Goal: Task Accomplishment & Management: Use online tool/utility

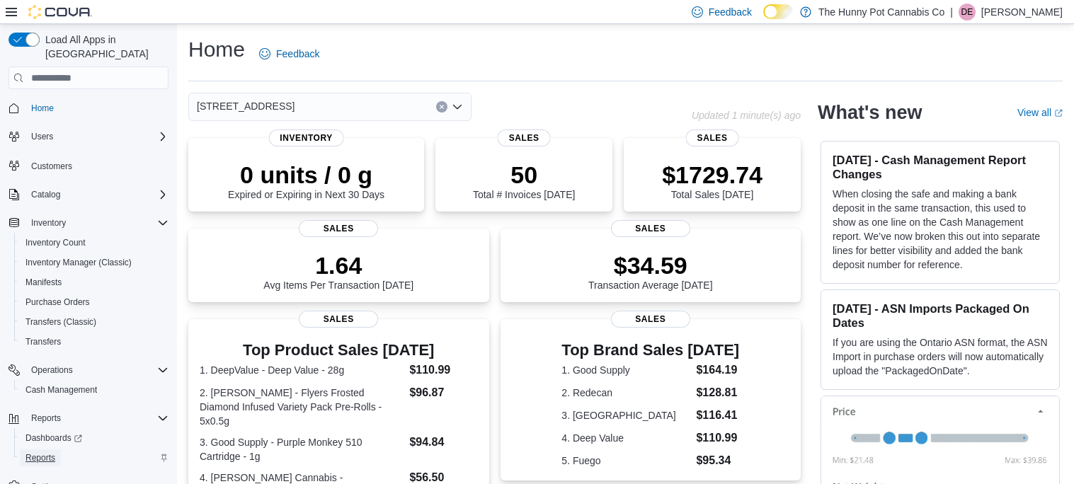
click at [55, 452] on span "Reports" at bounding box center [40, 457] width 30 height 11
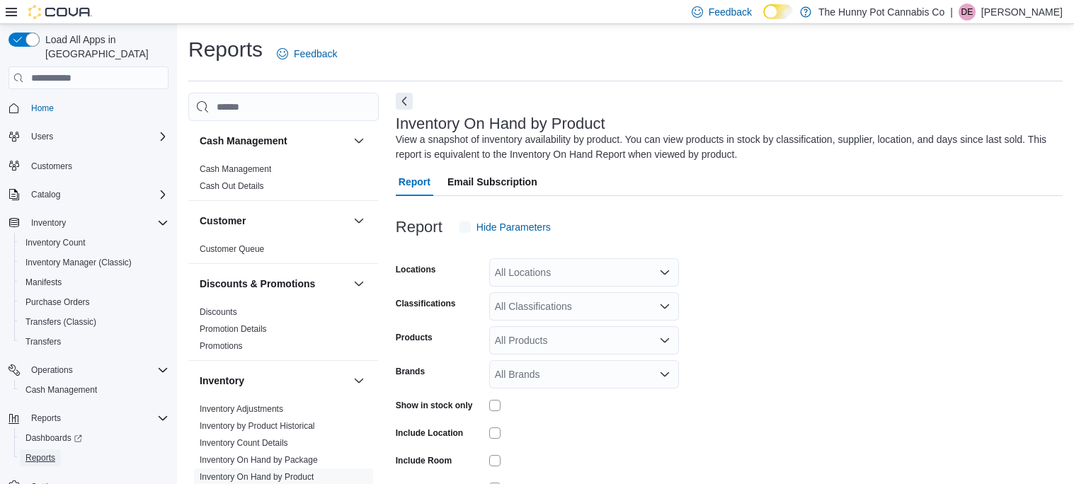
scroll to position [47, 0]
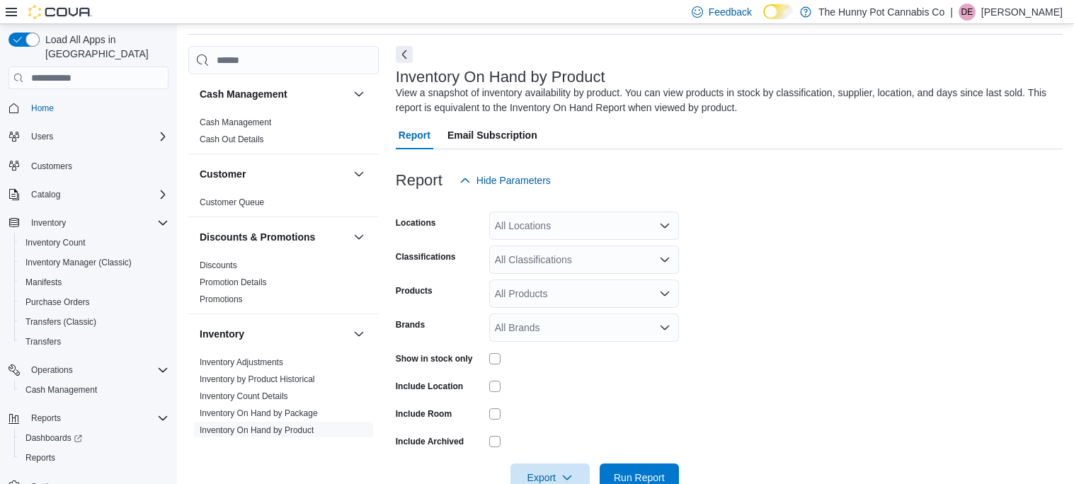
click at [563, 229] on div "All Locations" at bounding box center [584, 226] width 190 height 28
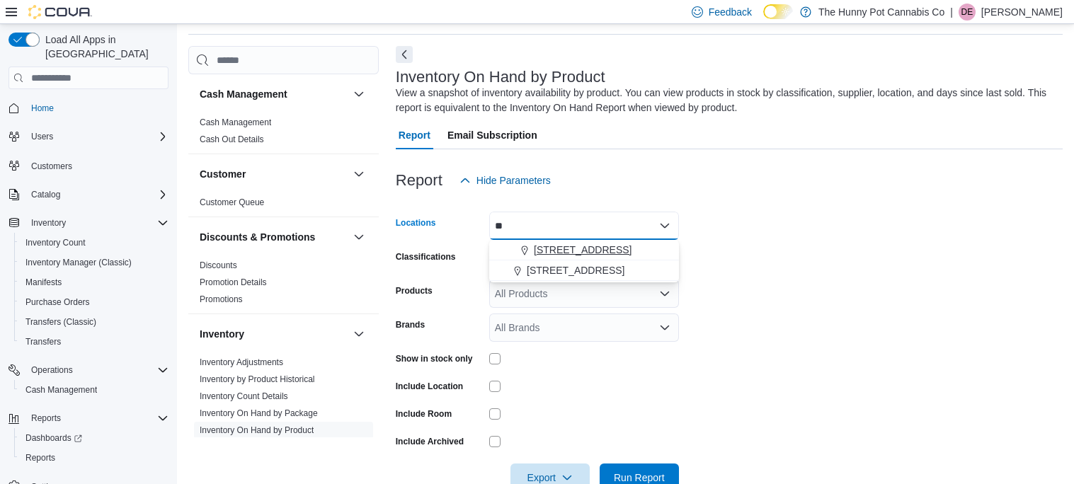
type input "**"
click at [584, 250] on span "[STREET_ADDRESS]" at bounding box center [583, 250] width 98 height 14
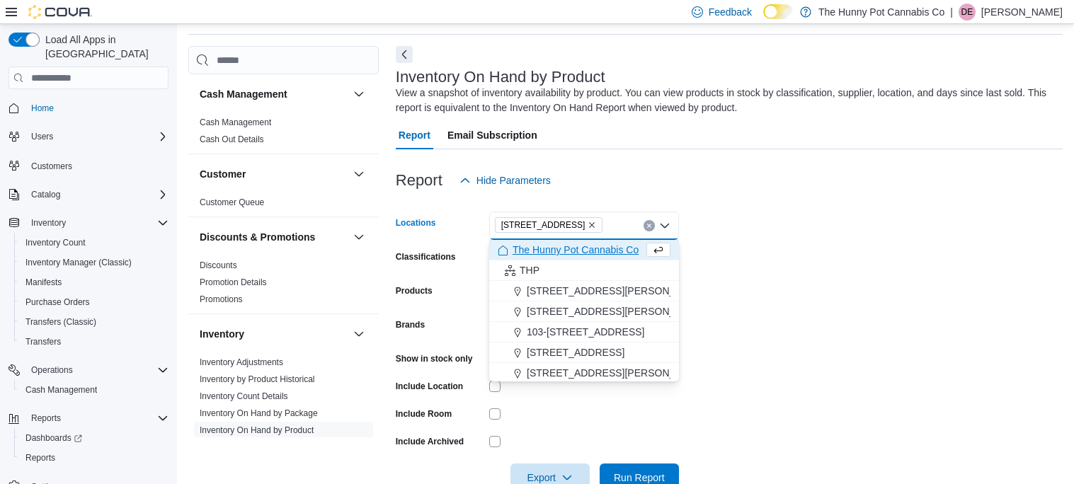
click at [764, 257] on form "Locations [STREET_ADDRESS] Selected. [STREET_ADDRESS]. Press Backspace to delet…" at bounding box center [729, 343] width 667 height 297
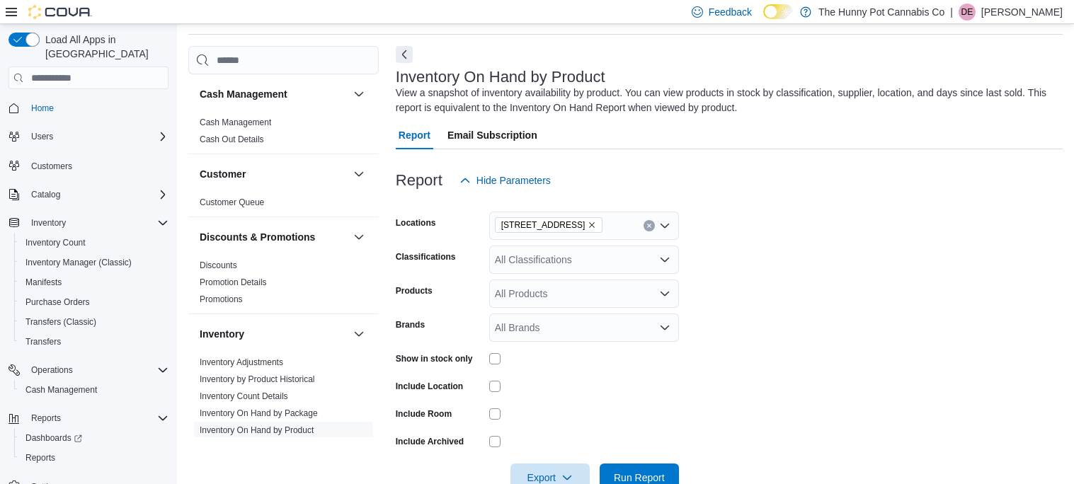
click at [501, 360] on div at bounding box center [584, 358] width 190 height 11
click at [635, 377] on div at bounding box center [584, 386] width 190 height 22
click at [549, 475] on span "Export" at bounding box center [550, 477] width 62 height 28
click at [550, 390] on span "Export to Excel" at bounding box center [552, 393] width 64 height 11
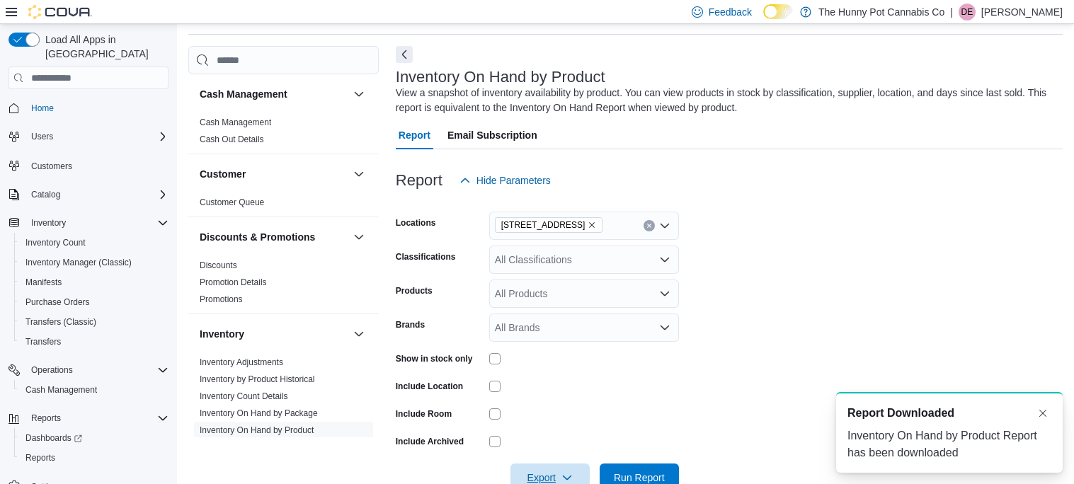
scroll to position [0, 0]
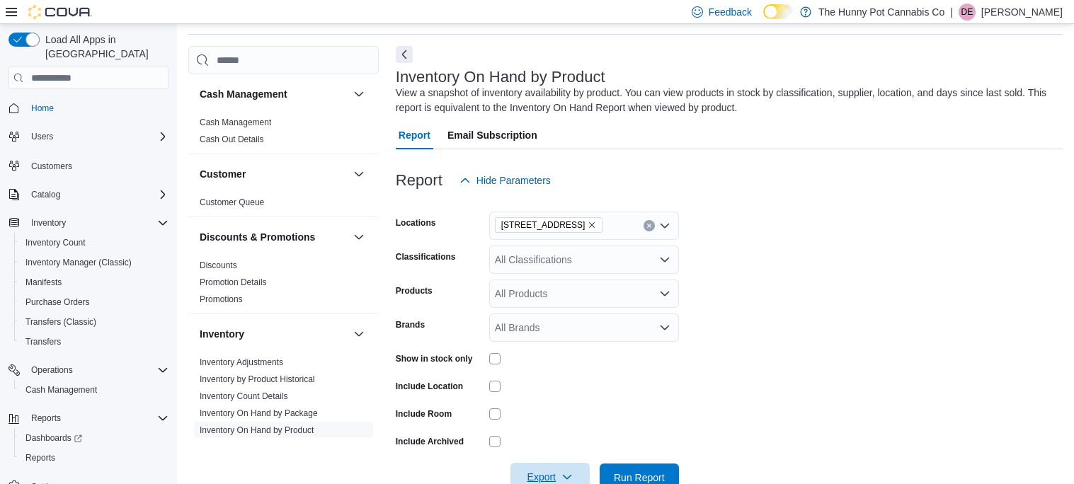
click at [542, 474] on span "Export" at bounding box center [550, 477] width 62 height 28
click at [568, 397] on span "Export to Excel" at bounding box center [552, 393] width 64 height 11
